Goal: Transaction & Acquisition: Purchase product/service

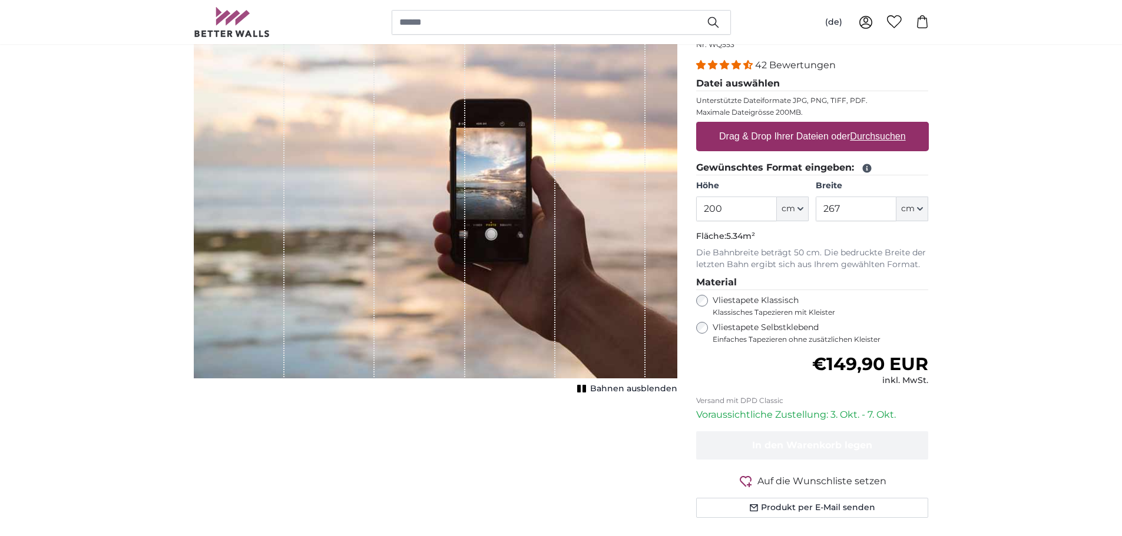
drag, startPoint x: 748, startPoint y: 303, endPoint x: 641, endPoint y: 297, distance: 106.7
click at [648, 299] on product-detail "Abbrechen Bild zuschneiden Bahnen ausblenden Eigenes Foto als Tapete Nr. WQ553 …" at bounding box center [561, 271] width 754 height 549
type input "415"
click at [870, 221] on input "267" at bounding box center [855, 209] width 81 height 25
type input "230"
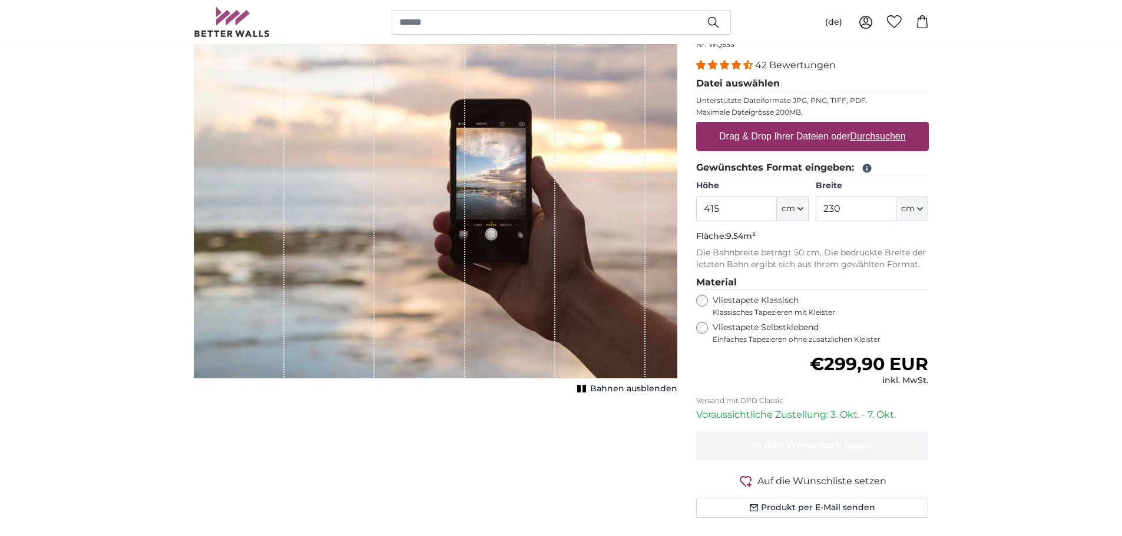
click at [938, 360] on div "Eigenes Foto als Tapete Nr. WQ553 42 Bewertungen Datei auswählen Unterstützte D…" at bounding box center [812, 281] width 251 height 531
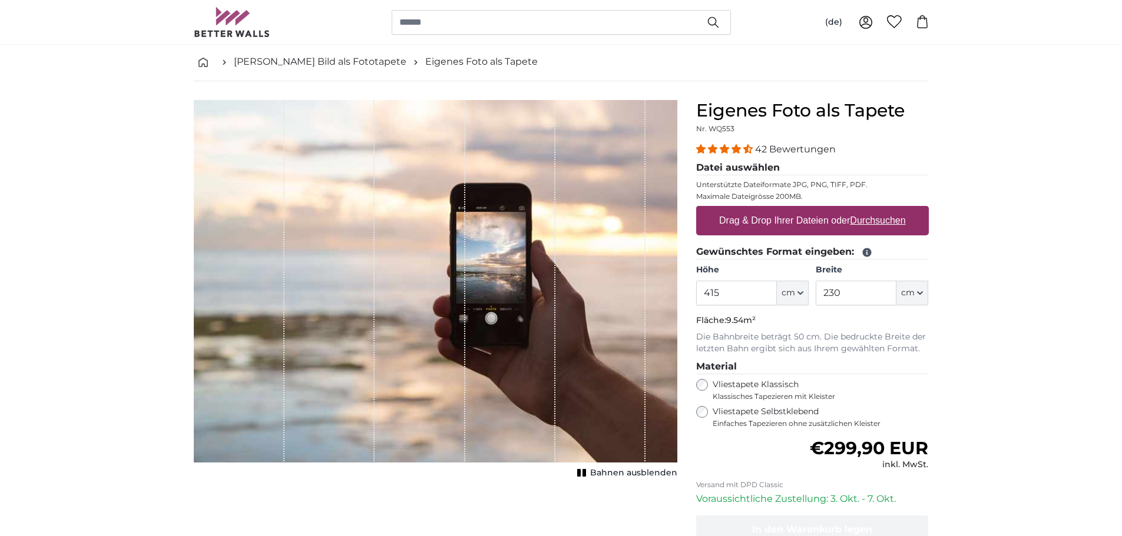
scroll to position [39, 0]
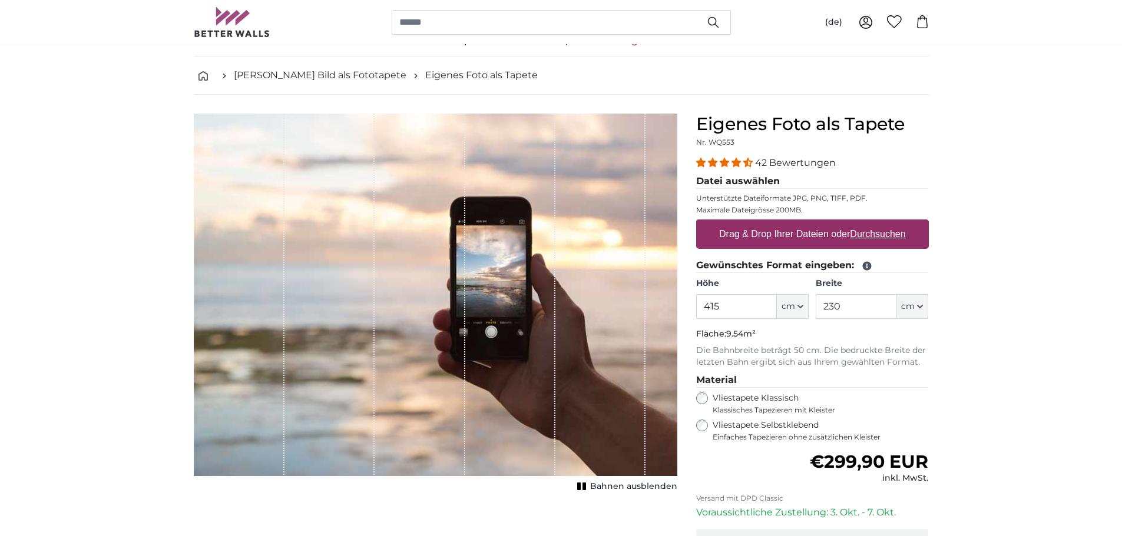
click at [814, 246] on label "Drag & Drop Ihrer Dateien oder Durchsuchen" at bounding box center [812, 235] width 196 height 24
click at [814, 223] on input "Drag & Drop Ihrer Dateien oder Durchsuchen" at bounding box center [812, 222] width 233 height 4
type input "**********"
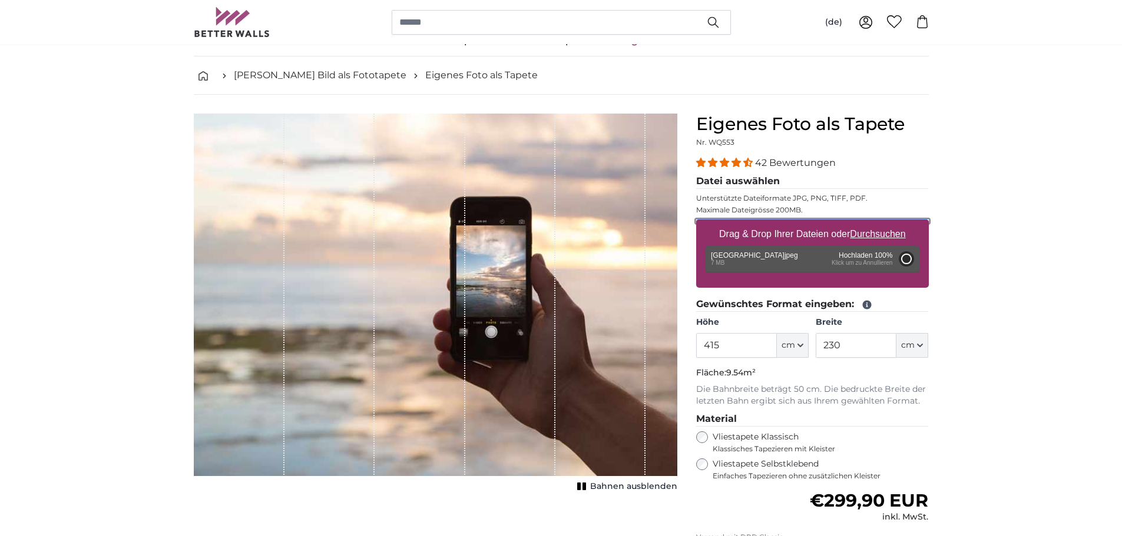
type input "200"
type input "356"
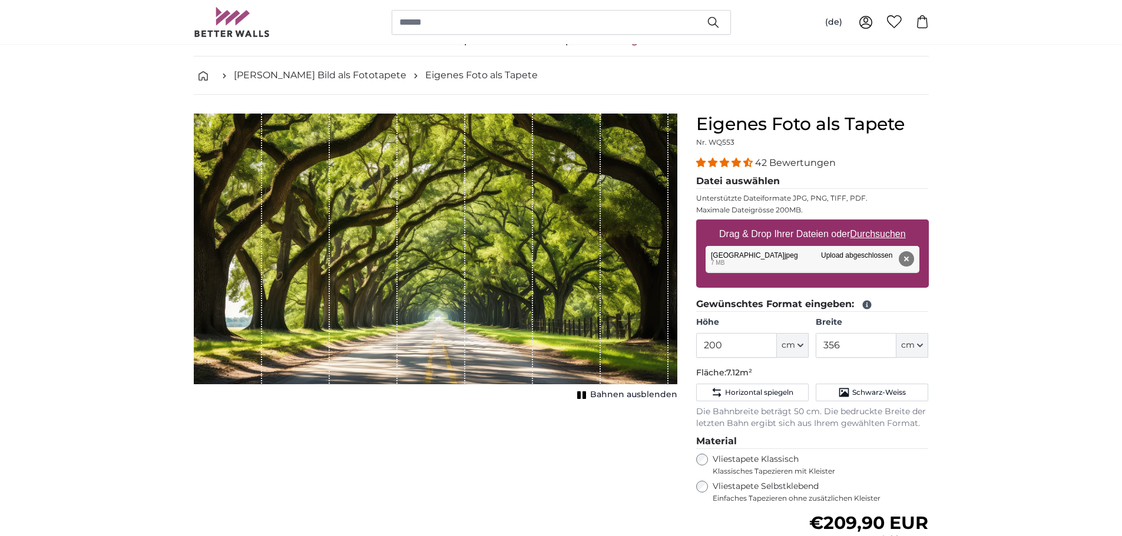
drag, startPoint x: 491, startPoint y: 304, endPoint x: 481, endPoint y: 301, distance: 10.3
click at [476, 303] on div "1 of 1" at bounding box center [499, 249] width 68 height 270
click at [532, 319] on div "1 of 1" at bounding box center [435, 249] width 482 height 270
click at [609, 401] on span "Bahnen ausblenden" at bounding box center [633, 395] width 87 height 12
click at [607, 401] on span "Bahnen einblenden" at bounding box center [634, 395] width 87 height 12
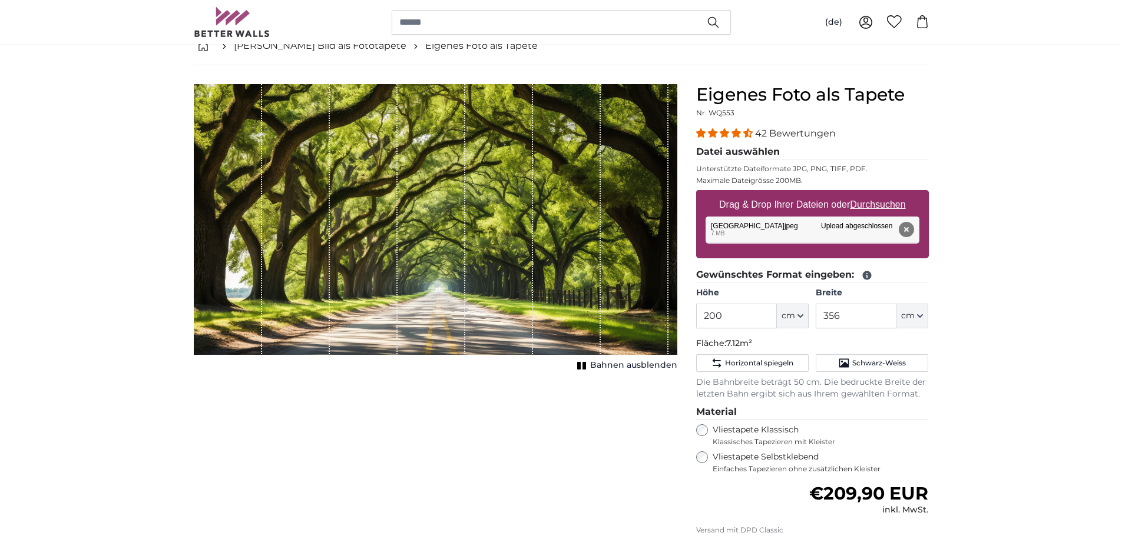
scroll to position [59, 0]
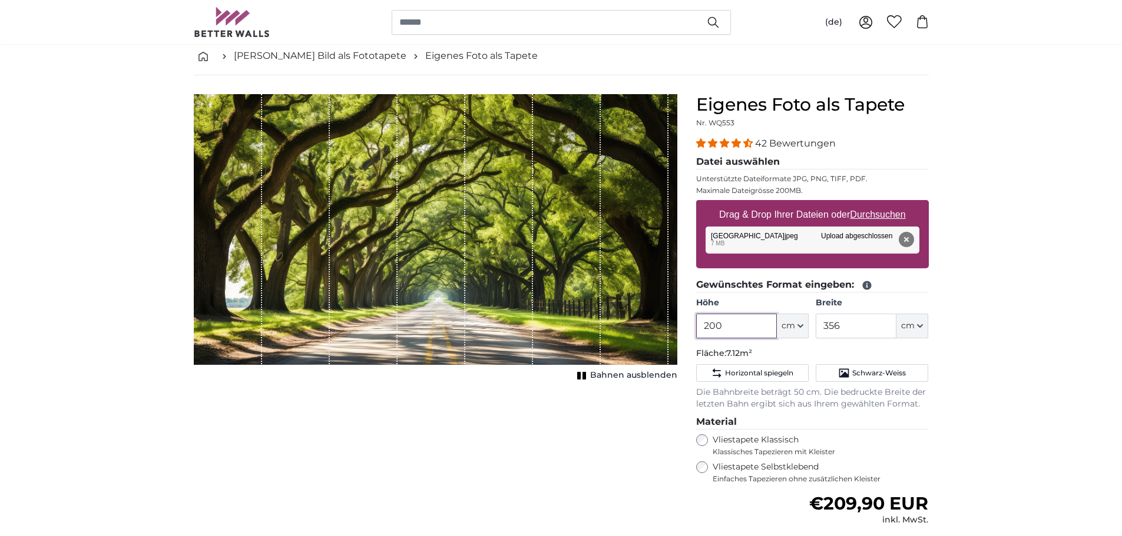
click at [735, 339] on input "200" at bounding box center [736, 326] width 81 height 25
type input "2"
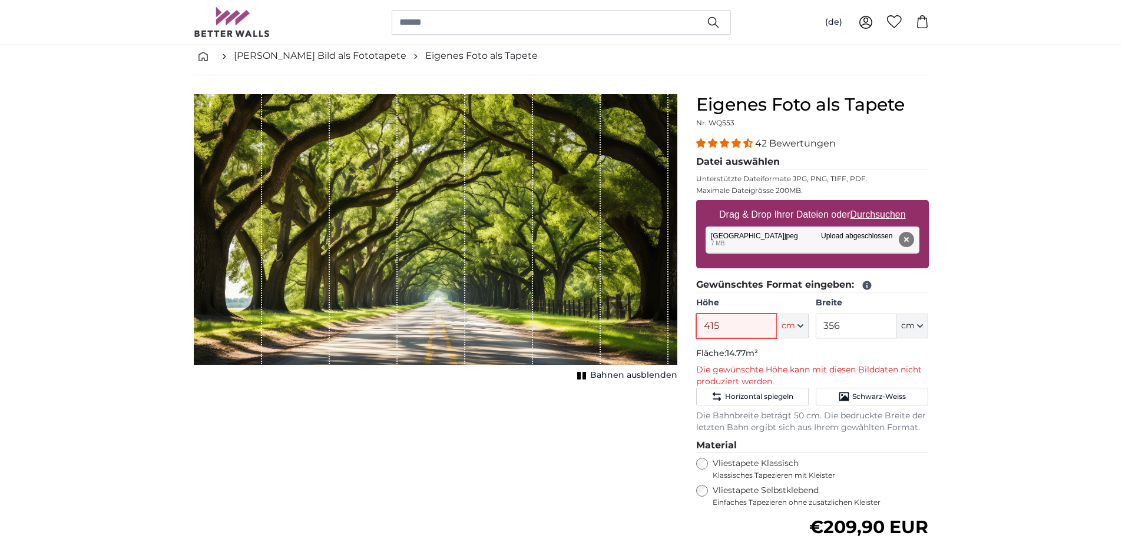
type input "415"
click at [858, 339] on input "356" at bounding box center [855, 326] width 81 height 25
type input "3"
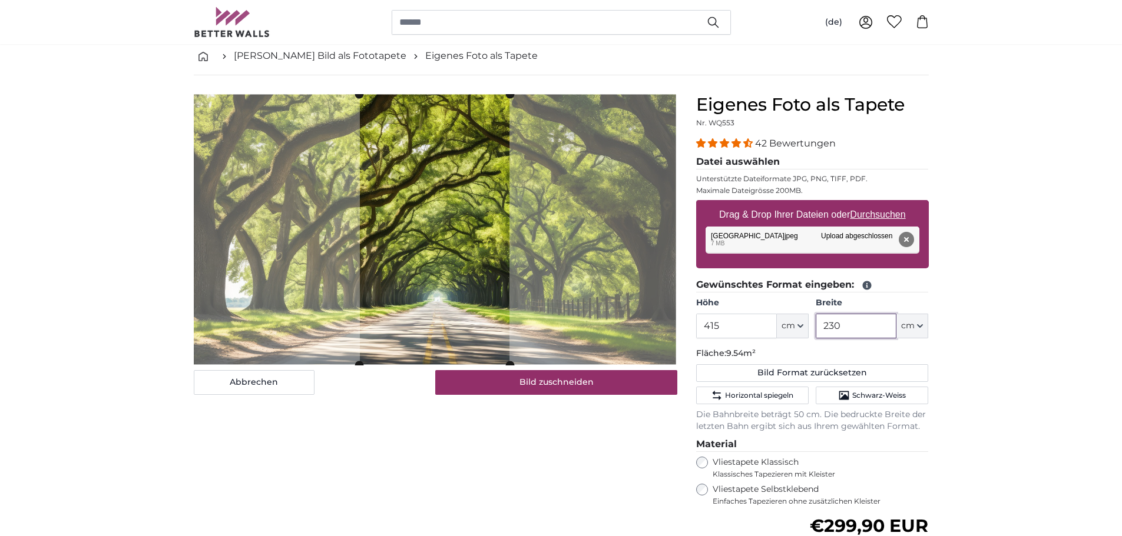
type input "230"
click at [846, 360] on p "Fläche: 9.54m²" at bounding box center [812, 354] width 233 height 12
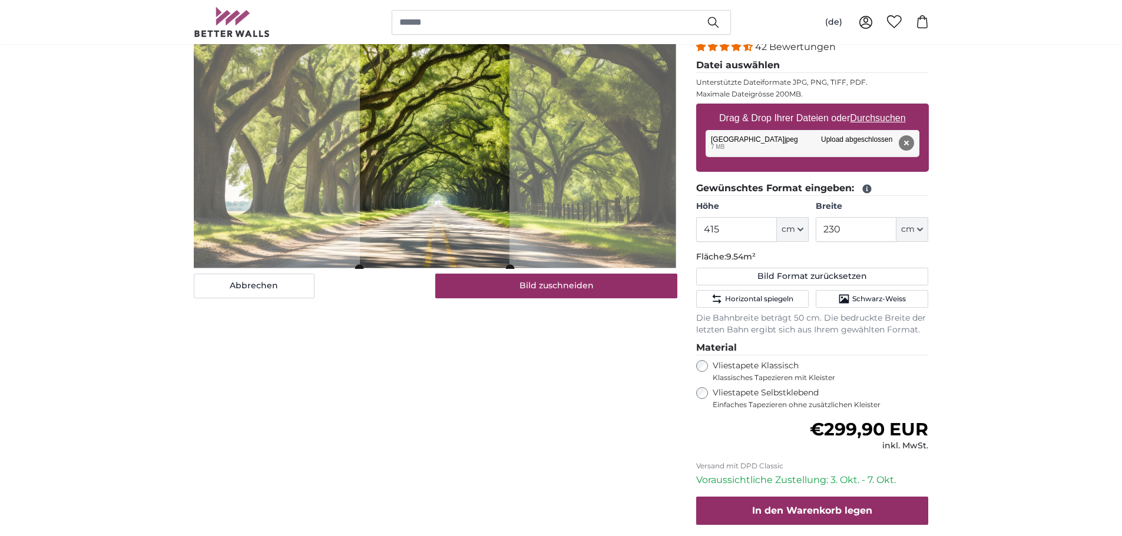
scroll to position [157, 0]
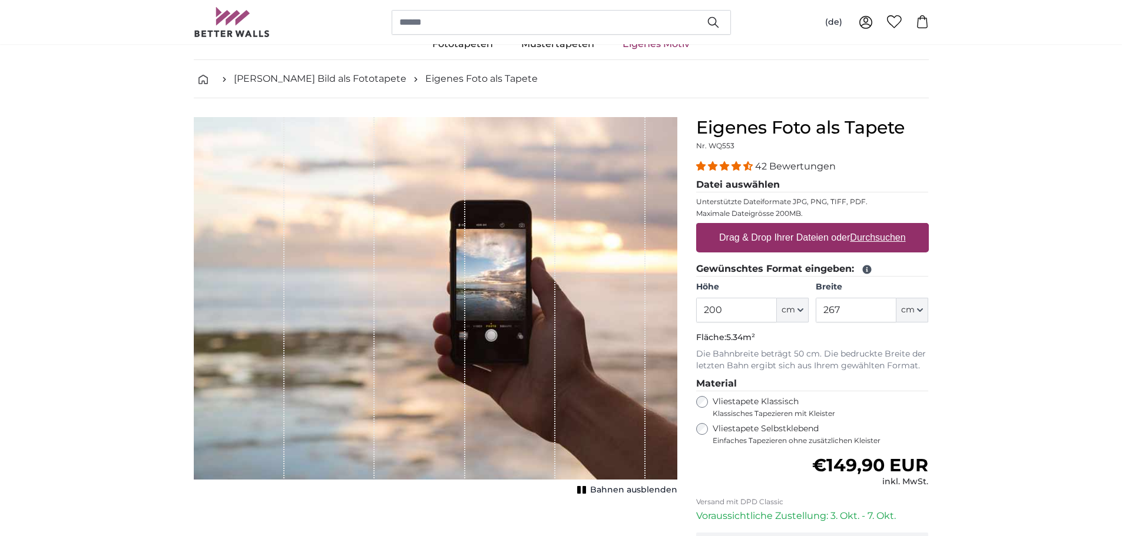
scroll to position [59, 0]
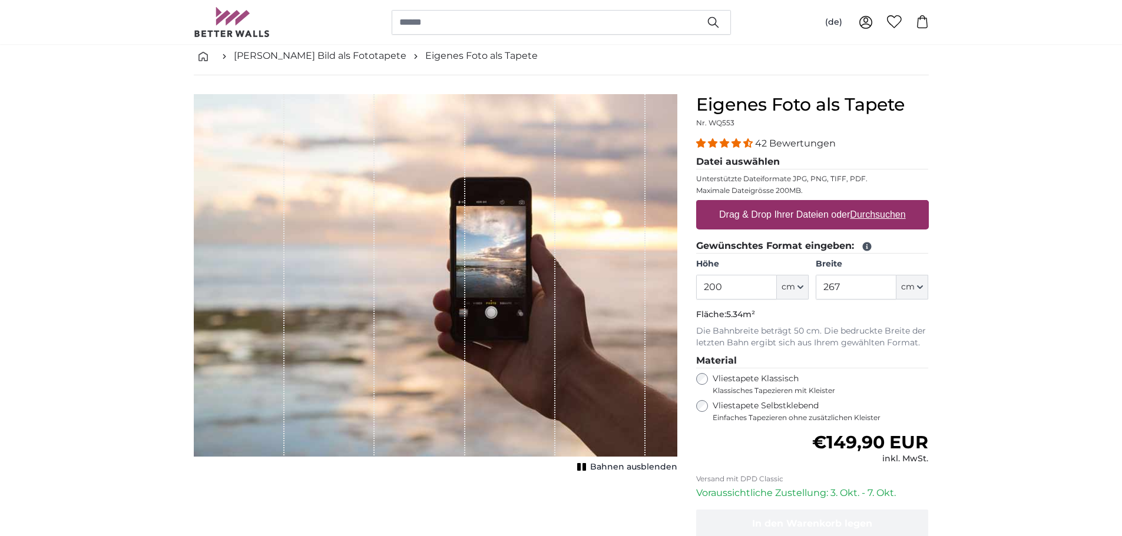
drag, startPoint x: 752, startPoint y: 376, endPoint x: 665, endPoint y: 377, distance: 87.2
click at [674, 380] on product-detail "Abbrechen Bild zuschneiden Bahnen ausblenden Eigenes Foto als Tapete Nr. WQ553 …" at bounding box center [561, 349] width 754 height 549
type input "230"
drag, startPoint x: 859, startPoint y: 374, endPoint x: 776, endPoint y: 376, distance: 83.0
click at [792, 300] on div "Höhe 230 ft cm Centimeter (cm) Inches (inch) Feet (ft. in.) Breite 267 ft cm Ce…" at bounding box center [812, 278] width 233 height 41
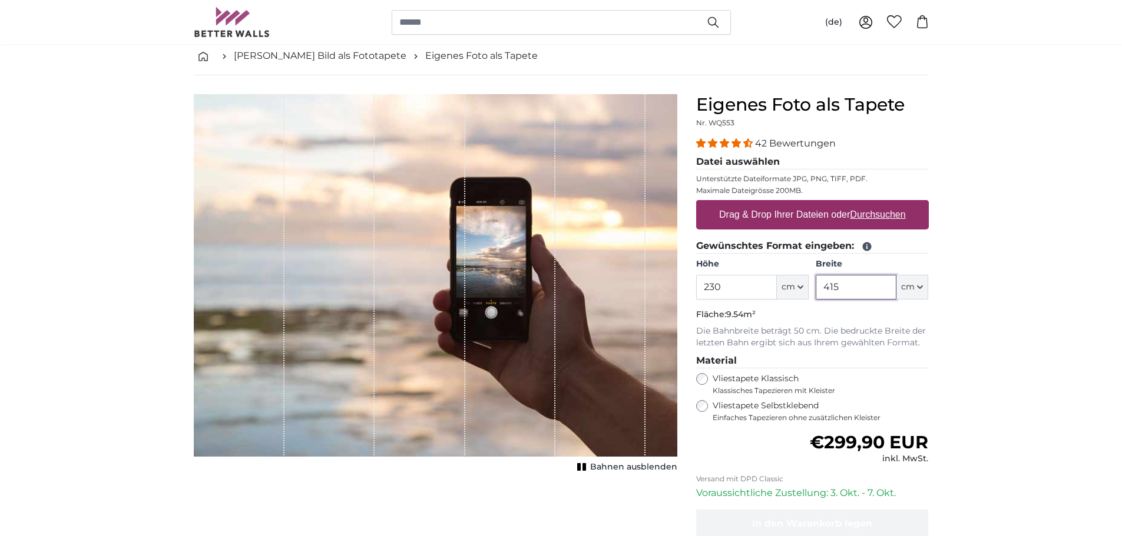
type input "415"
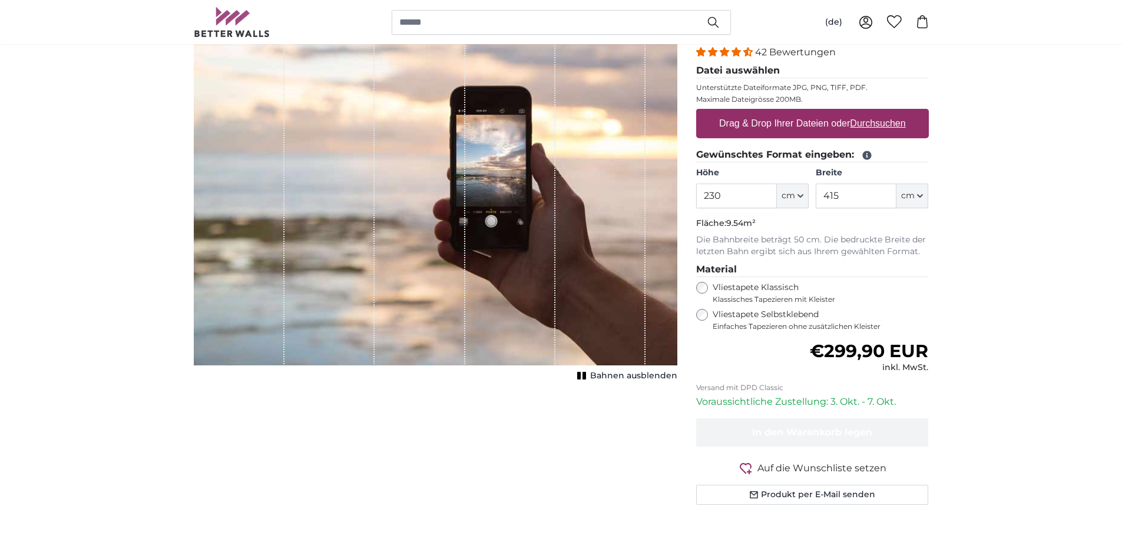
scroll to position [78, 0]
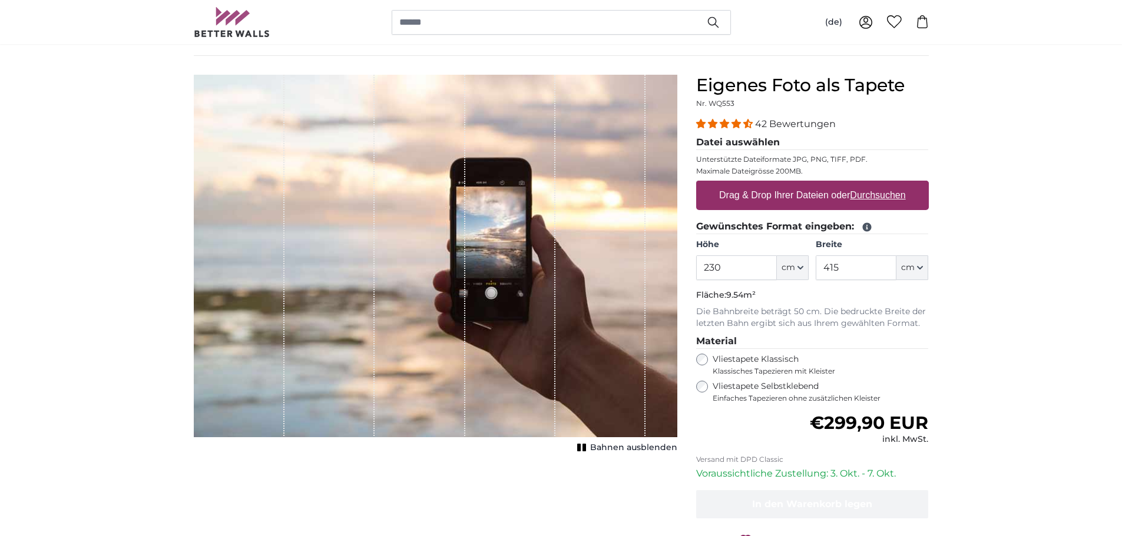
click at [884, 200] on u "Durchsuchen" at bounding box center [877, 195] width 55 height 10
click at [884, 184] on input "Drag & Drop Ihrer Dateien oder Durchsuchen" at bounding box center [812, 183] width 233 height 4
type input "**********"
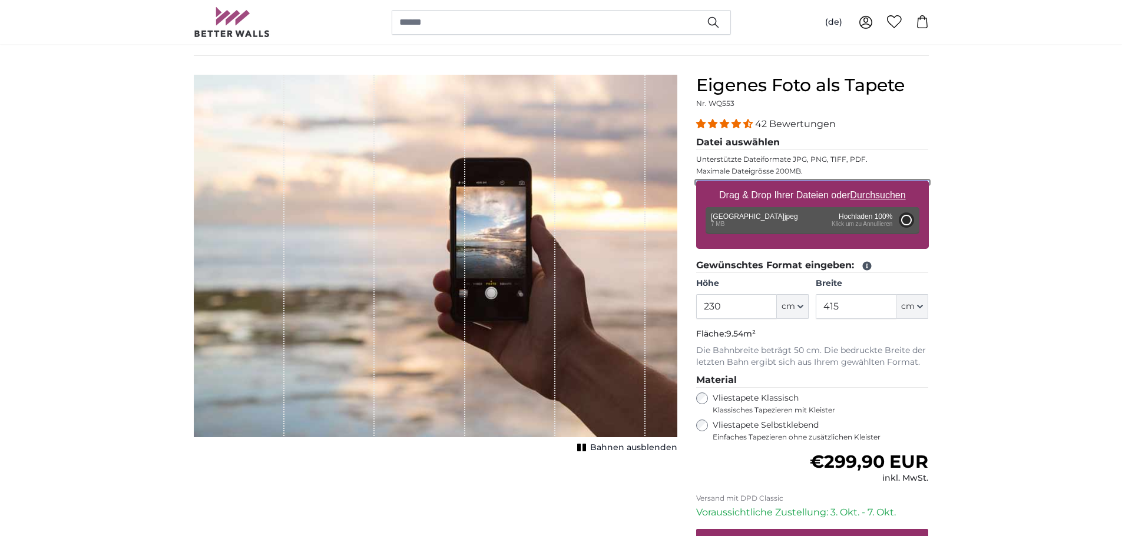
type input "200"
type input "356"
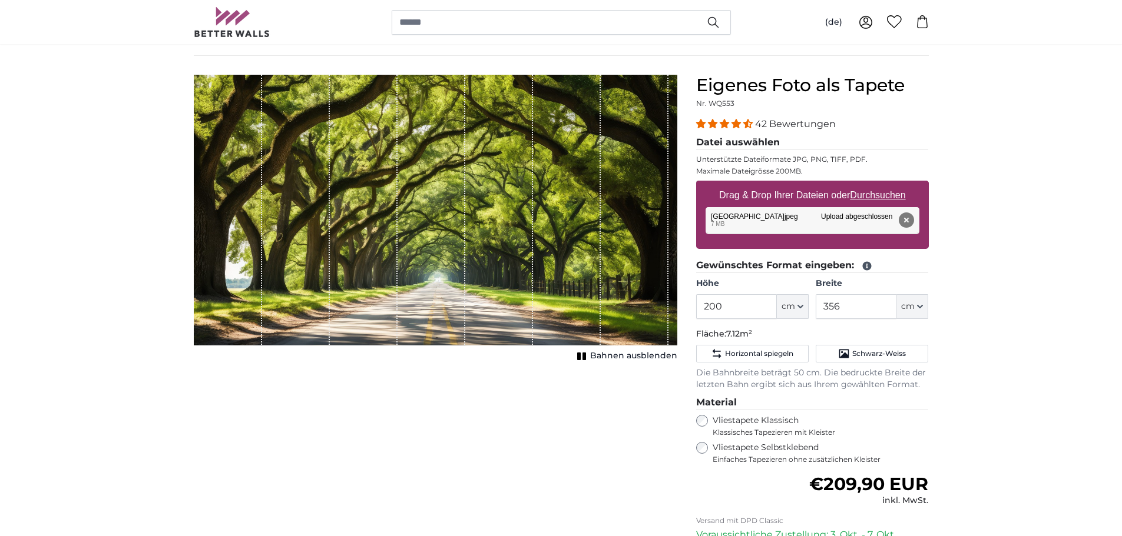
drag, startPoint x: 498, startPoint y: 307, endPoint x: 474, endPoint y: 293, distance: 28.0
click at [474, 293] on div "1 of 1" at bounding box center [499, 210] width 68 height 270
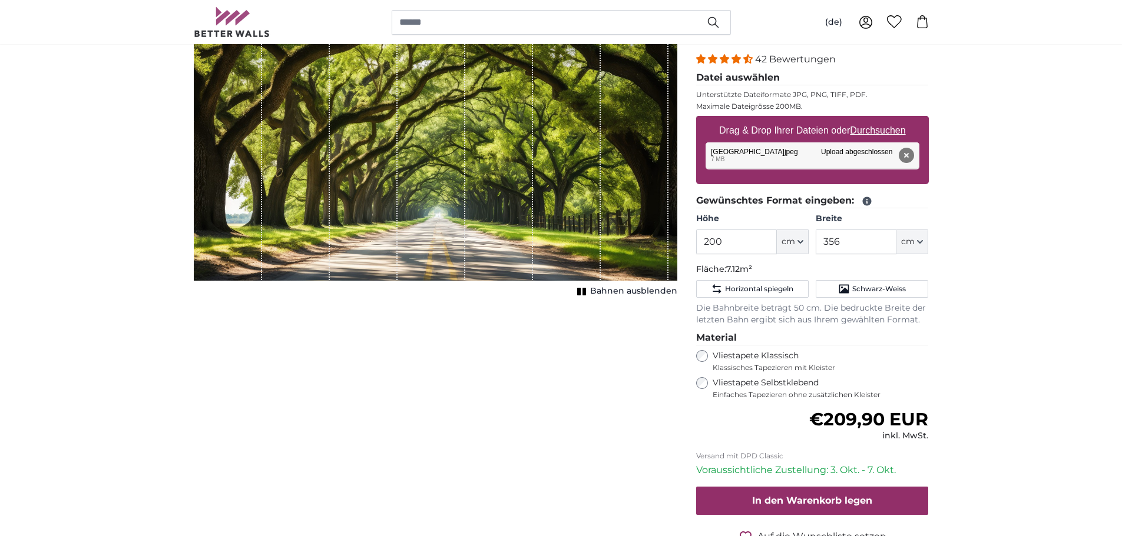
scroll to position [177, 0]
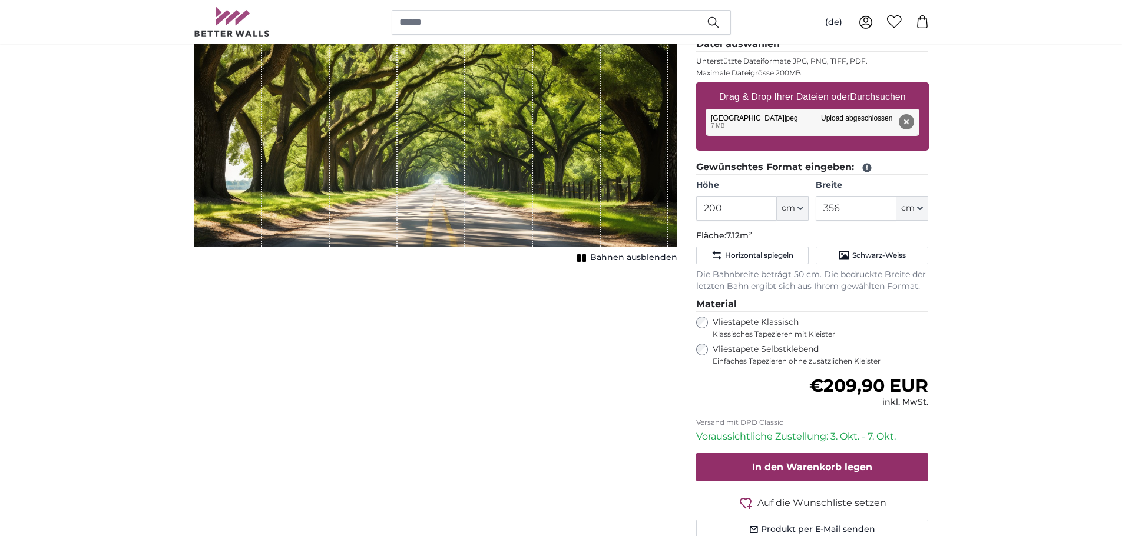
click at [671, 244] on div "1 of 1" at bounding box center [435, 111] width 482 height 270
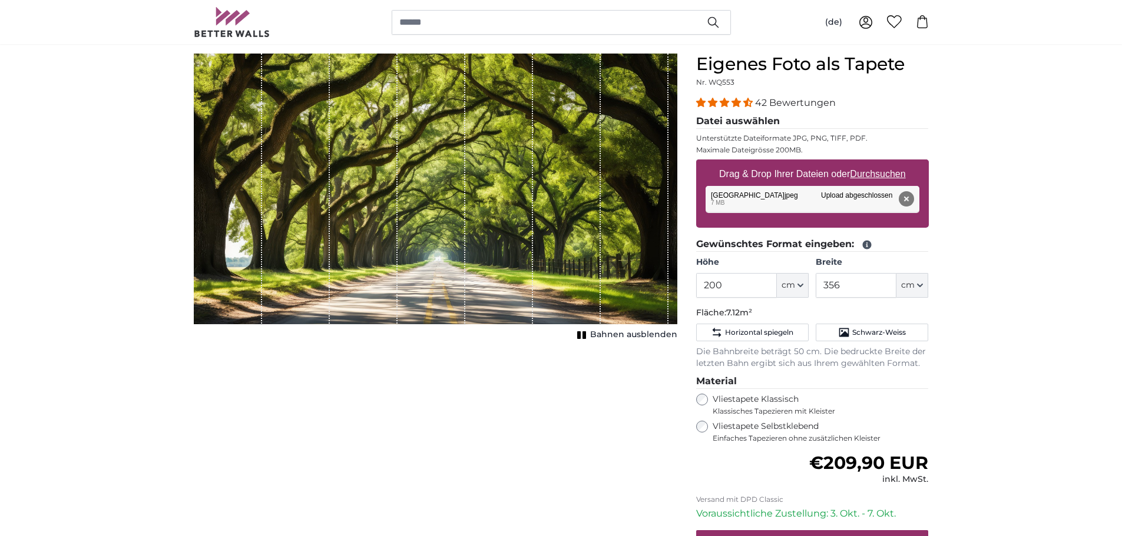
scroll to position [98, 0]
